Goal: Information Seeking & Learning: Check status

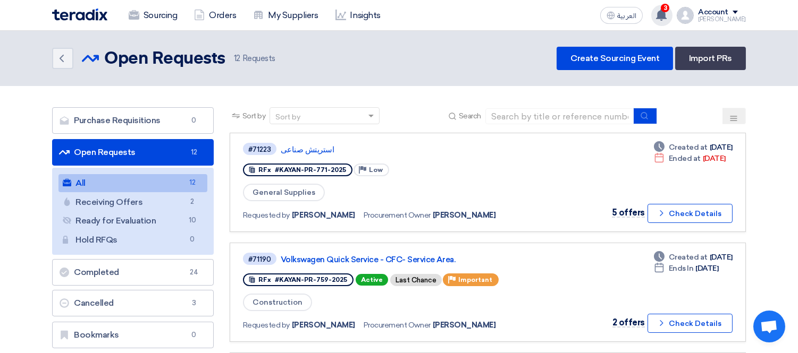
click at [666, 14] on use at bounding box center [661, 15] width 11 height 12
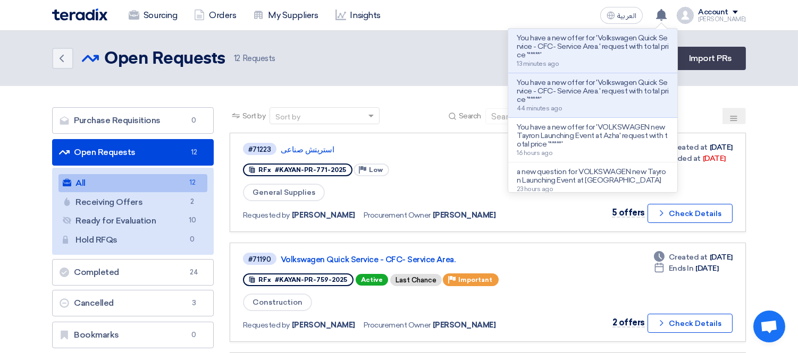
click at [423, 37] on header "Back Open Requests Open Requests 12" at bounding box center [399, 58] width 798 height 55
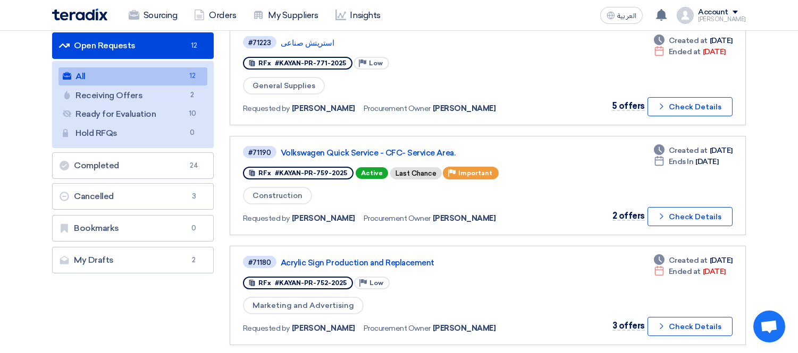
scroll to position [107, 0]
click at [695, 207] on button "Check details Check Details" at bounding box center [689, 216] width 85 height 19
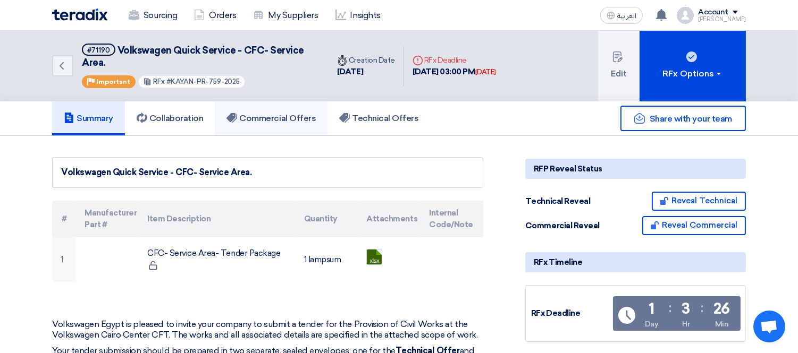
click at [284, 108] on link "Commercial Offers" at bounding box center [271, 119] width 113 height 34
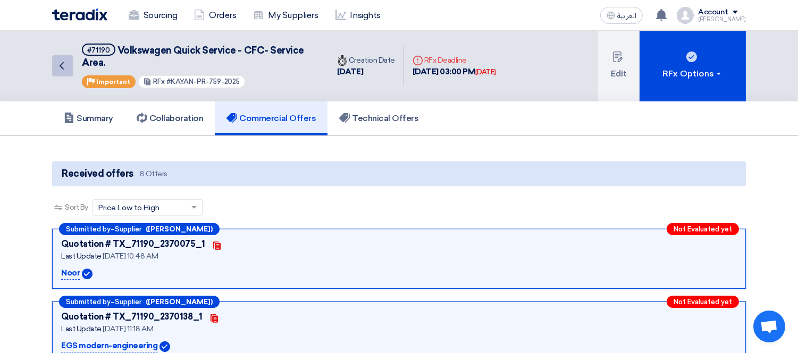
click at [62, 62] on use at bounding box center [62, 65] width 4 height 7
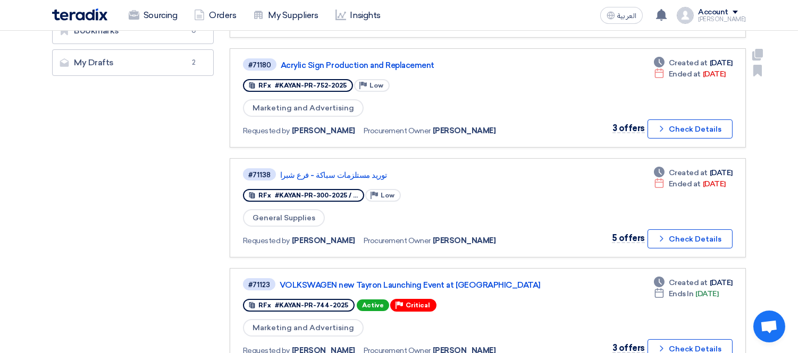
scroll to position [307, 0]
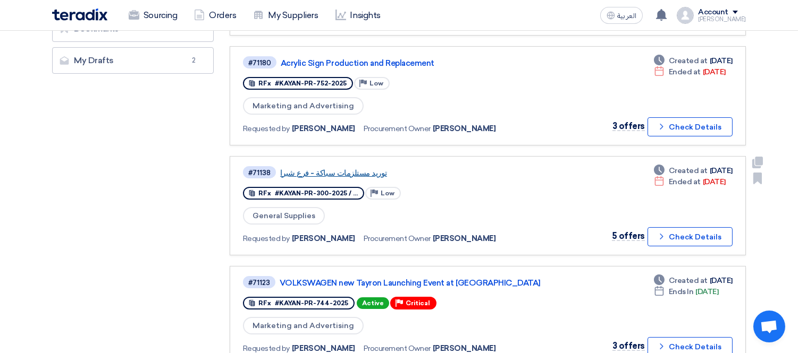
click at [337, 168] on link "توريد مستلزمات سباكة - فرع شبرا" at bounding box center [413, 173] width 266 height 10
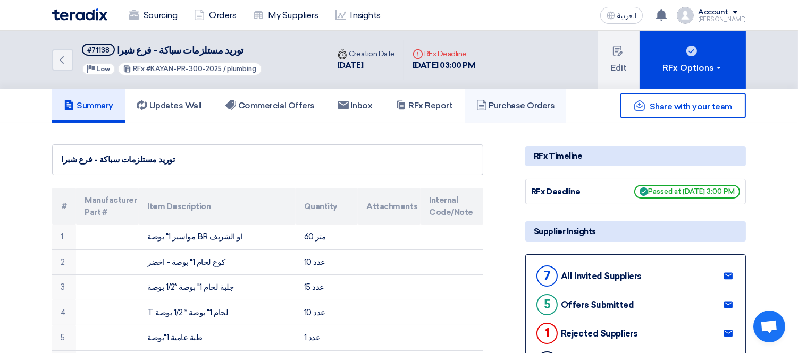
click at [493, 105] on h5 "Purchase Orders" at bounding box center [515, 105] width 79 height 11
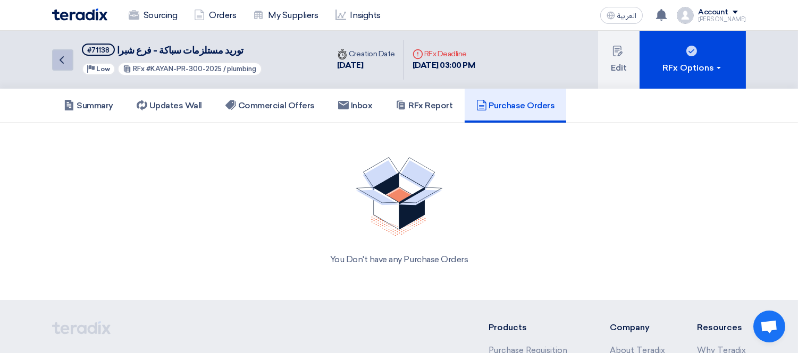
click at [65, 60] on icon "Back" at bounding box center [61, 60] width 13 height 13
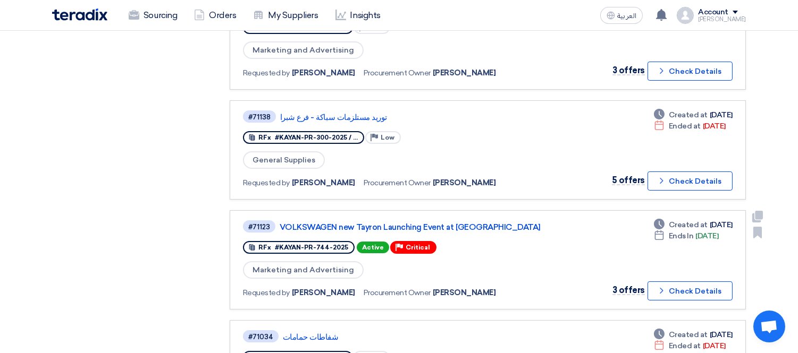
scroll to position [362, 0]
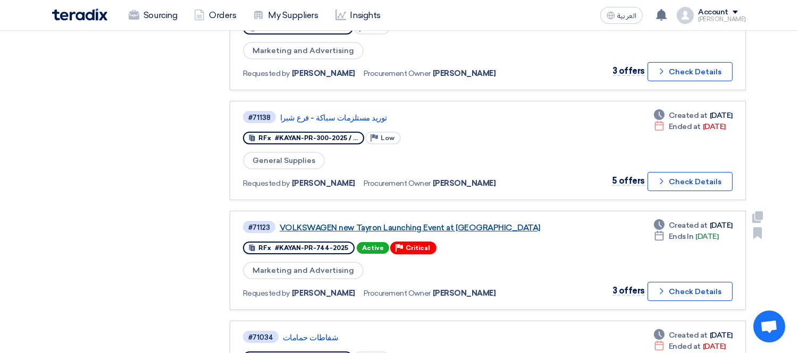
click at [435, 223] on link "VOLKSWAGEN new Tayron Launching Event at [GEOGRAPHIC_DATA]" at bounding box center [413, 228] width 266 height 10
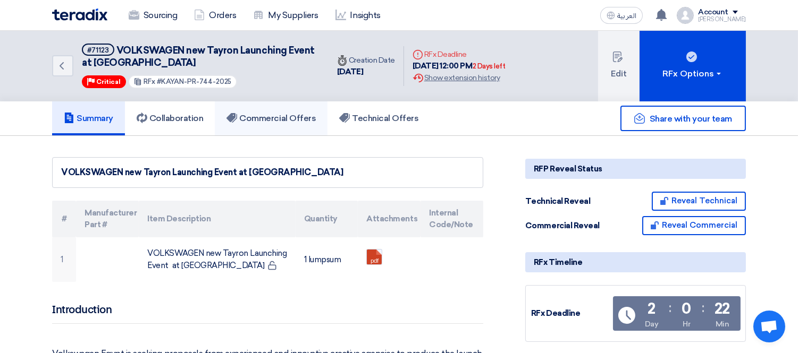
click at [282, 115] on h5 "Commercial Offers" at bounding box center [270, 118] width 89 height 11
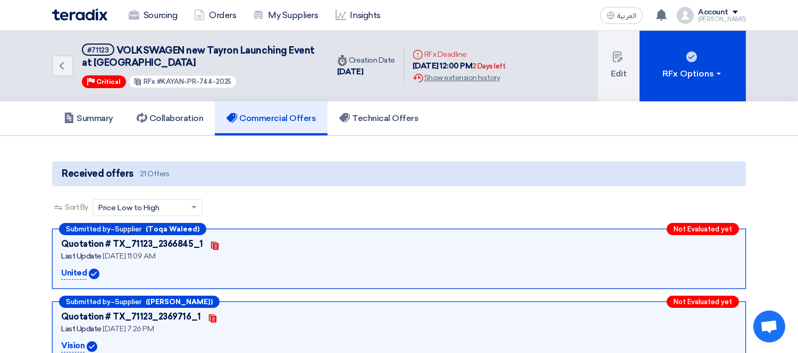
click at [79, 18] on img at bounding box center [79, 15] width 55 height 12
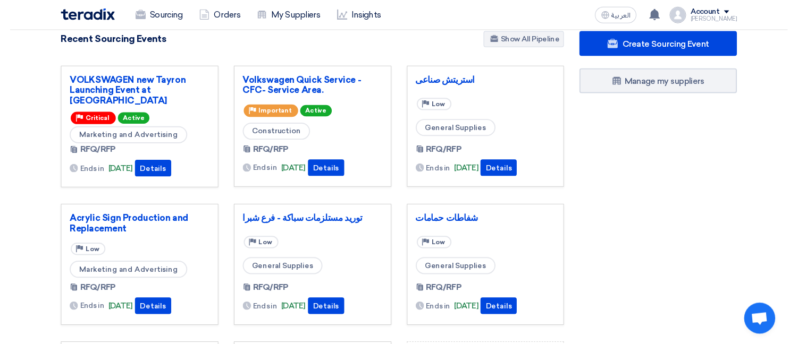
scroll to position [16, 0]
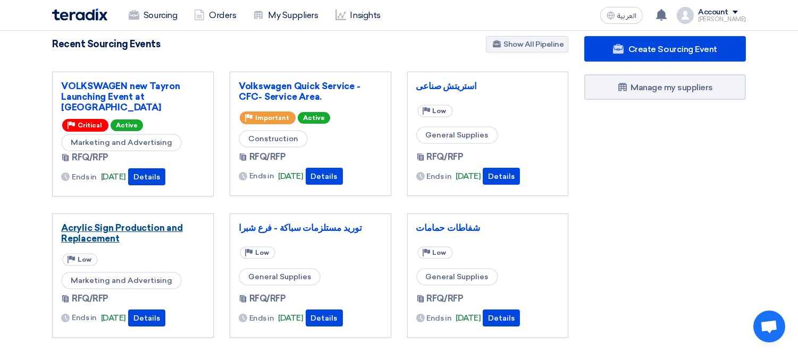
click at [122, 231] on link "Acrylic Sign Production and Replacement" at bounding box center [132, 233] width 143 height 21
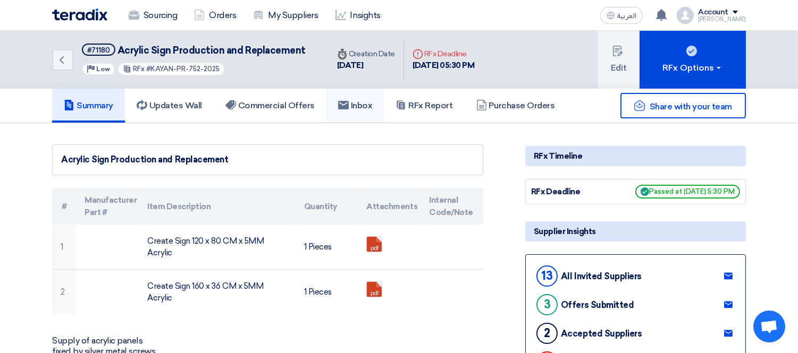
click at [373, 107] on h5 "Inbox" at bounding box center [355, 105] width 35 height 11
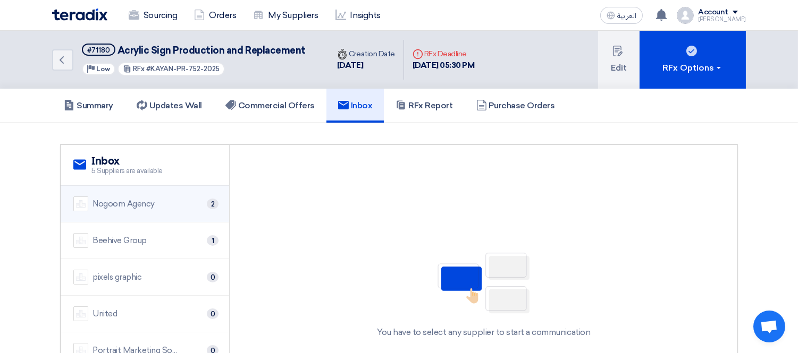
click at [173, 202] on div "Nogoom Agency 2" at bounding box center [144, 204] width 143 height 15
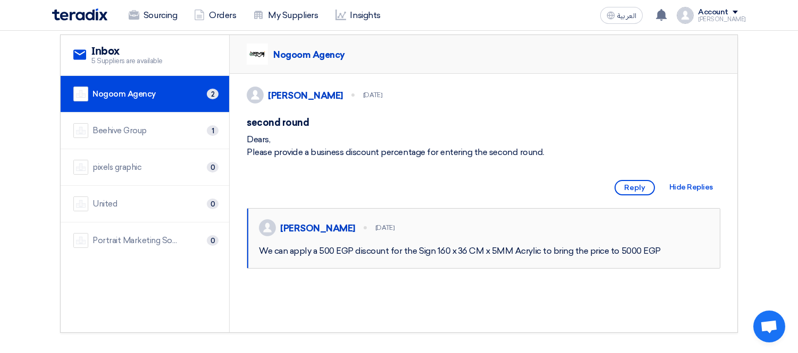
scroll to position [97, 0]
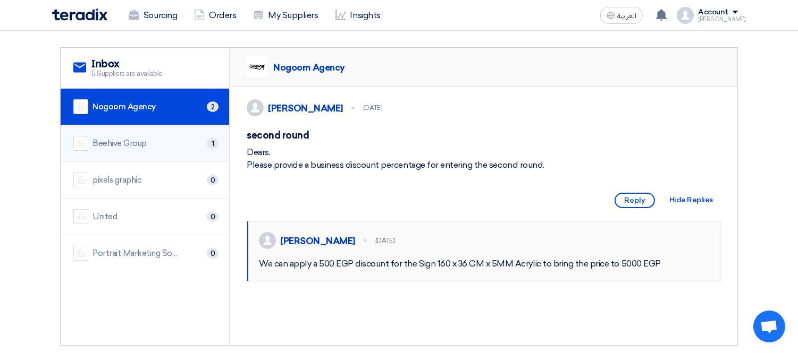
click at [176, 147] on div "Beehive Group 1" at bounding box center [144, 143] width 143 height 15
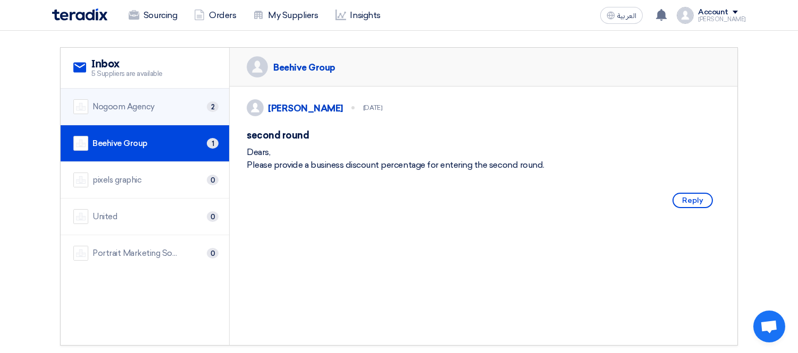
click at [180, 106] on div "Nogoom Agency 2" at bounding box center [144, 106] width 143 height 15
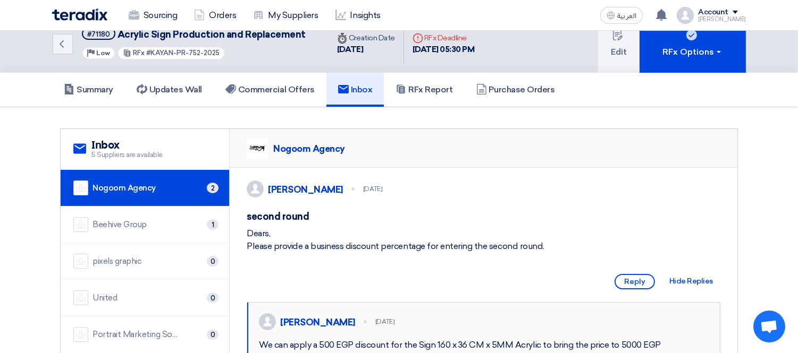
scroll to position [0, 0]
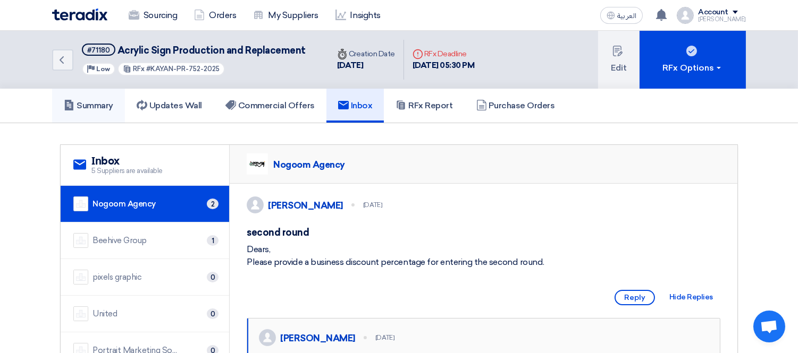
click at [105, 108] on h5 "Summary" at bounding box center [88, 105] width 49 height 11
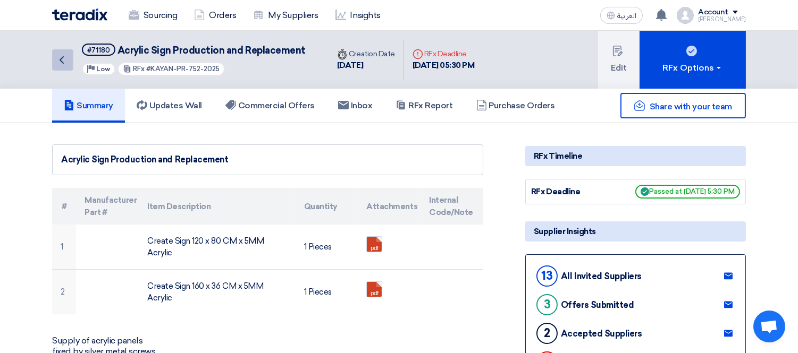
click at [67, 62] on link "Back" at bounding box center [62, 59] width 21 height 21
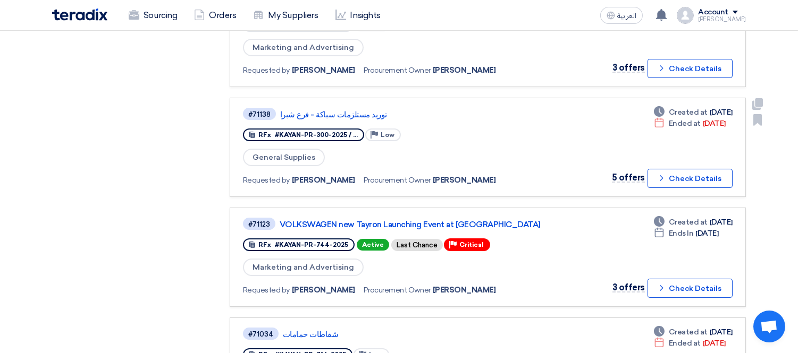
scroll to position [366, 0]
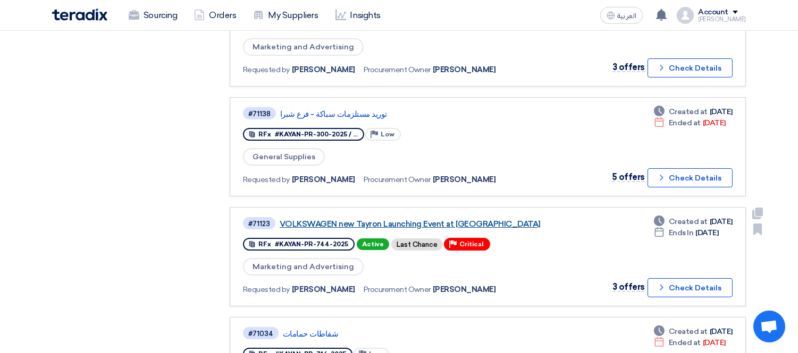
click at [365, 219] on link "VOLKSWAGEN new Tayron Launching Event at [GEOGRAPHIC_DATA]" at bounding box center [413, 224] width 266 height 10
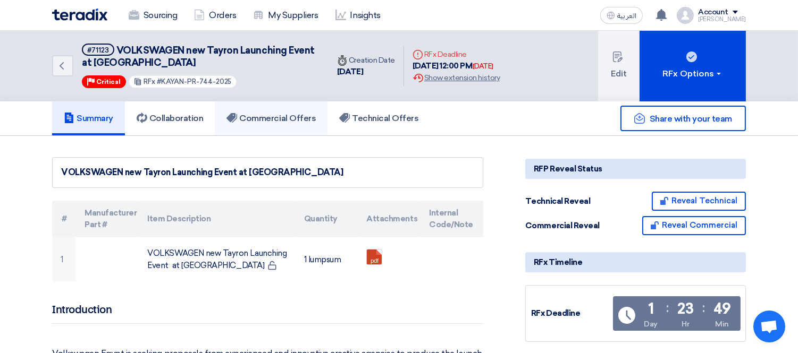
click at [264, 107] on link "Commercial Offers" at bounding box center [271, 119] width 113 height 34
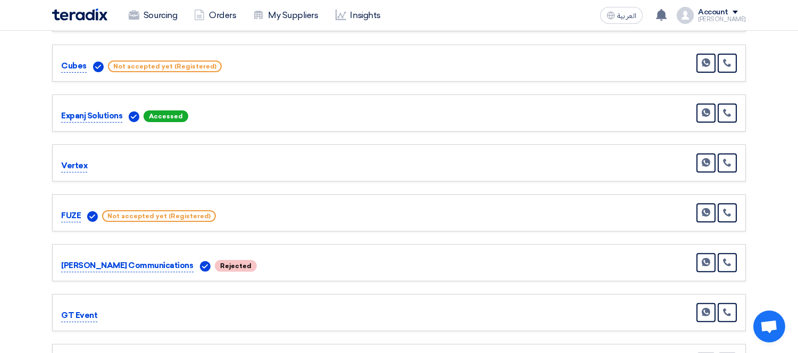
scroll to position [652, 0]
